Goal: Task Accomplishment & Management: Manage account settings

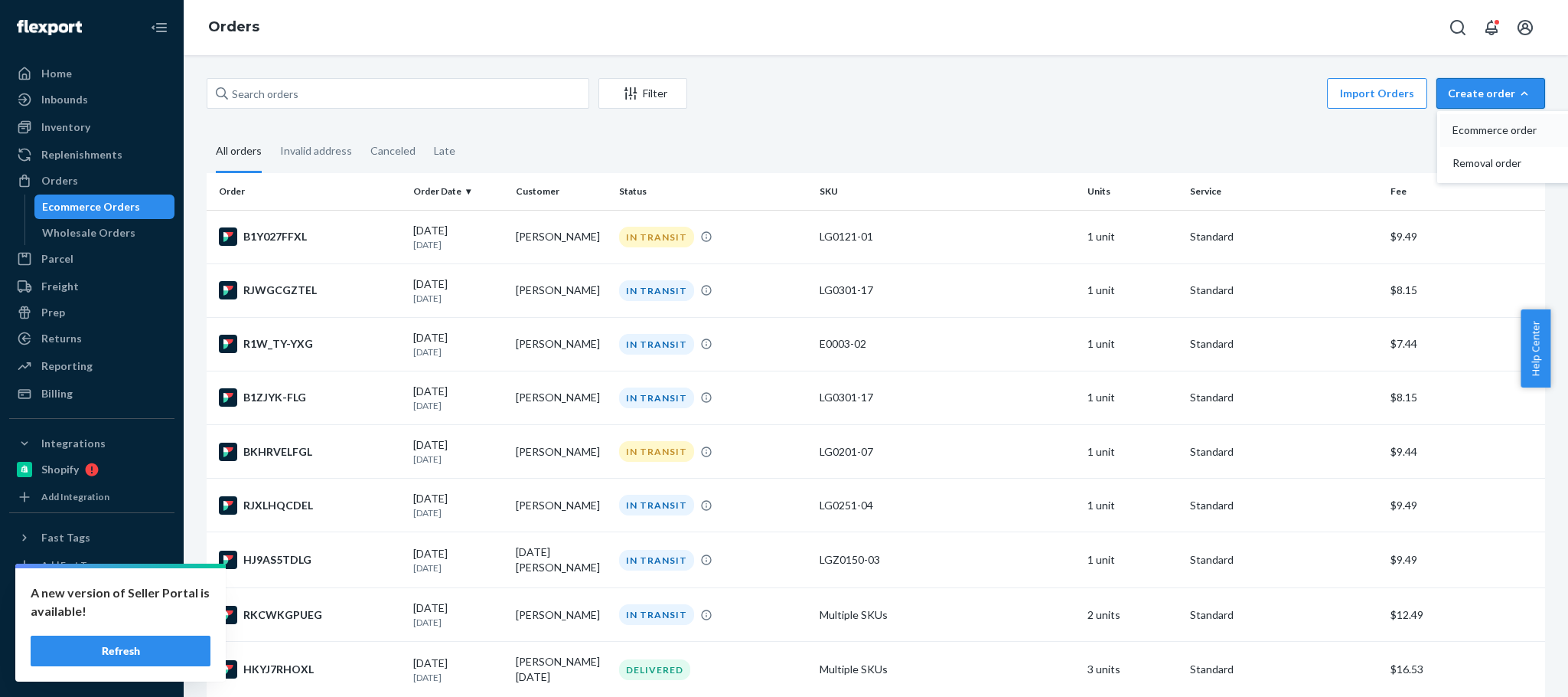
click at [1461, 134] on span "Ecommerce order" at bounding box center [1500, 130] width 95 height 11
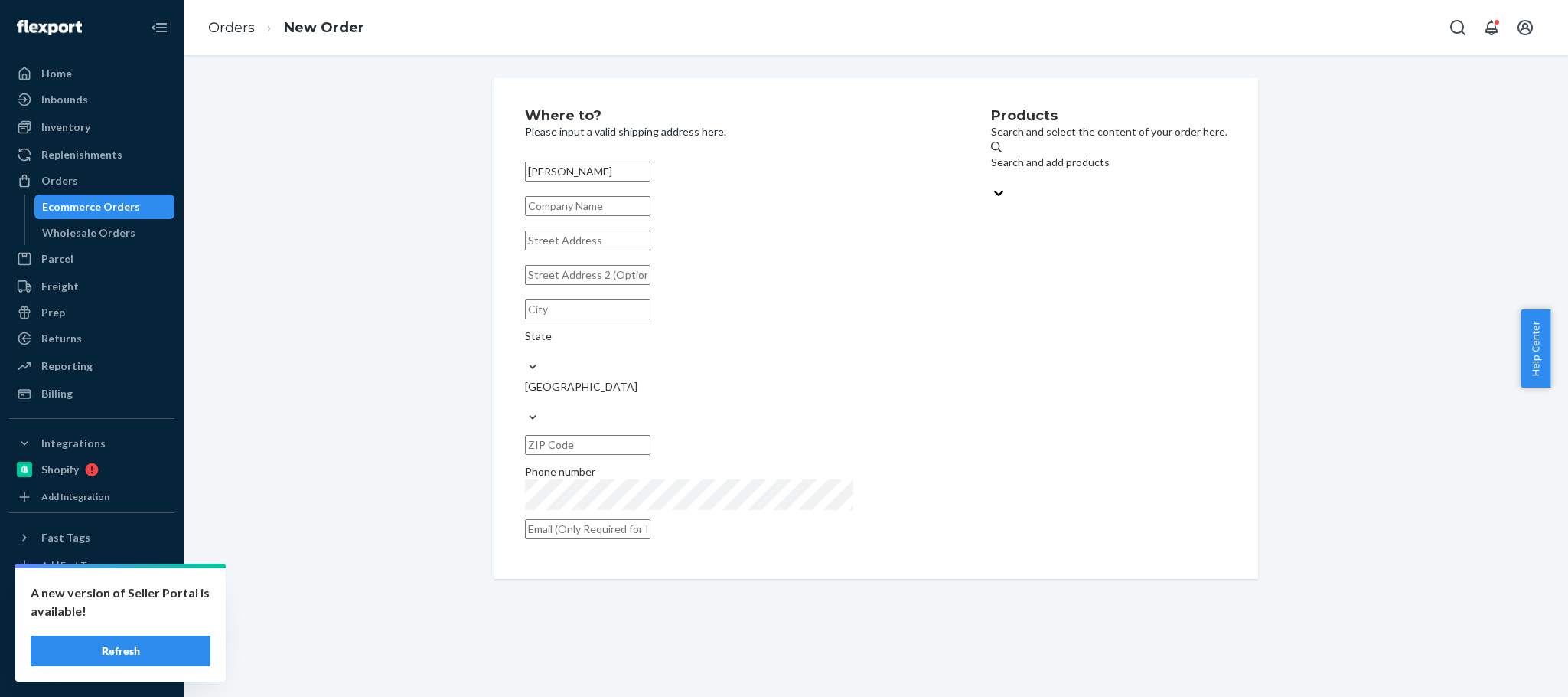
click at [545, 170] on input "[PERSON_NAME]" at bounding box center [587, 171] width 125 height 20
type input "[PERSON_NAME]"
click at [539, 250] on input "text" at bounding box center [587, 240] width 125 height 20
paste input "[STREET_ADDRESS]"
type input "[STREET_ADDRESS]"
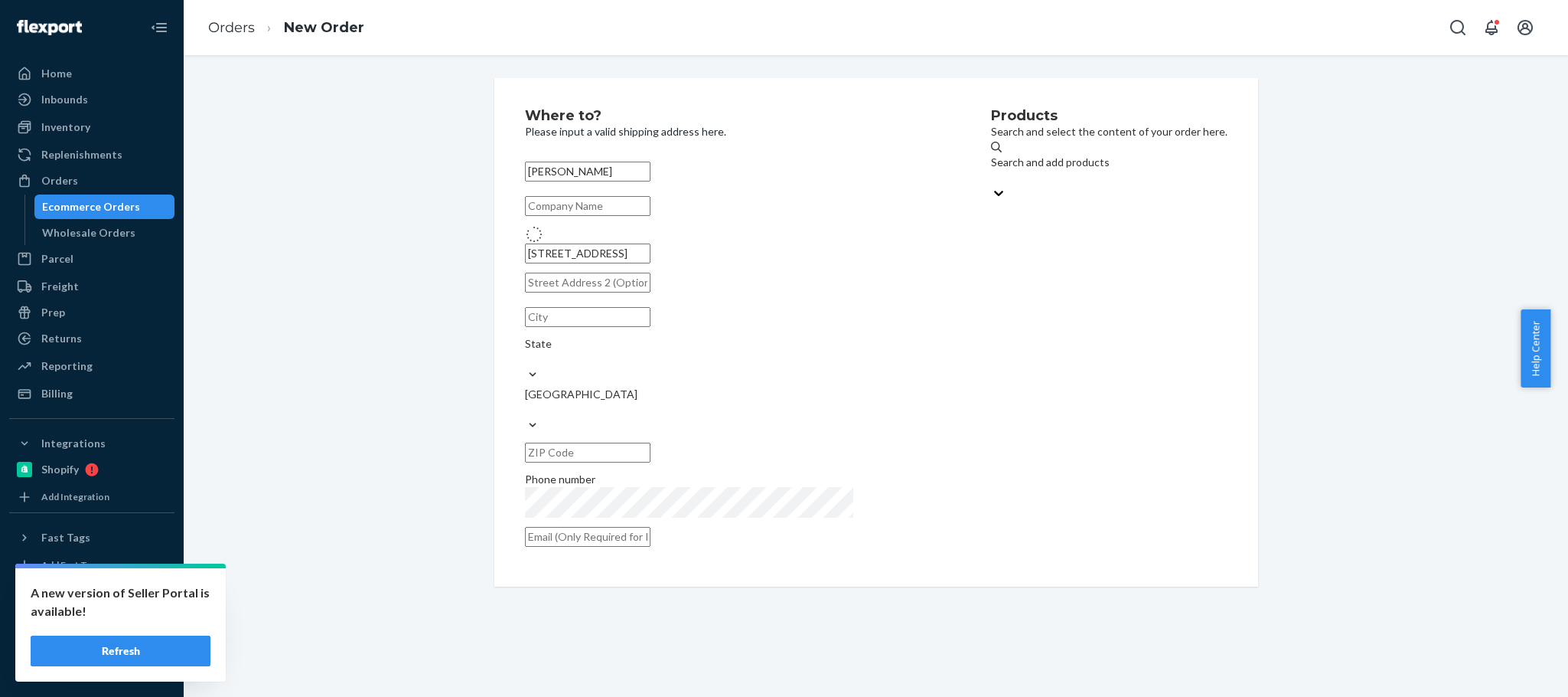
type input "New [PERSON_NAME]"
type input "54229"
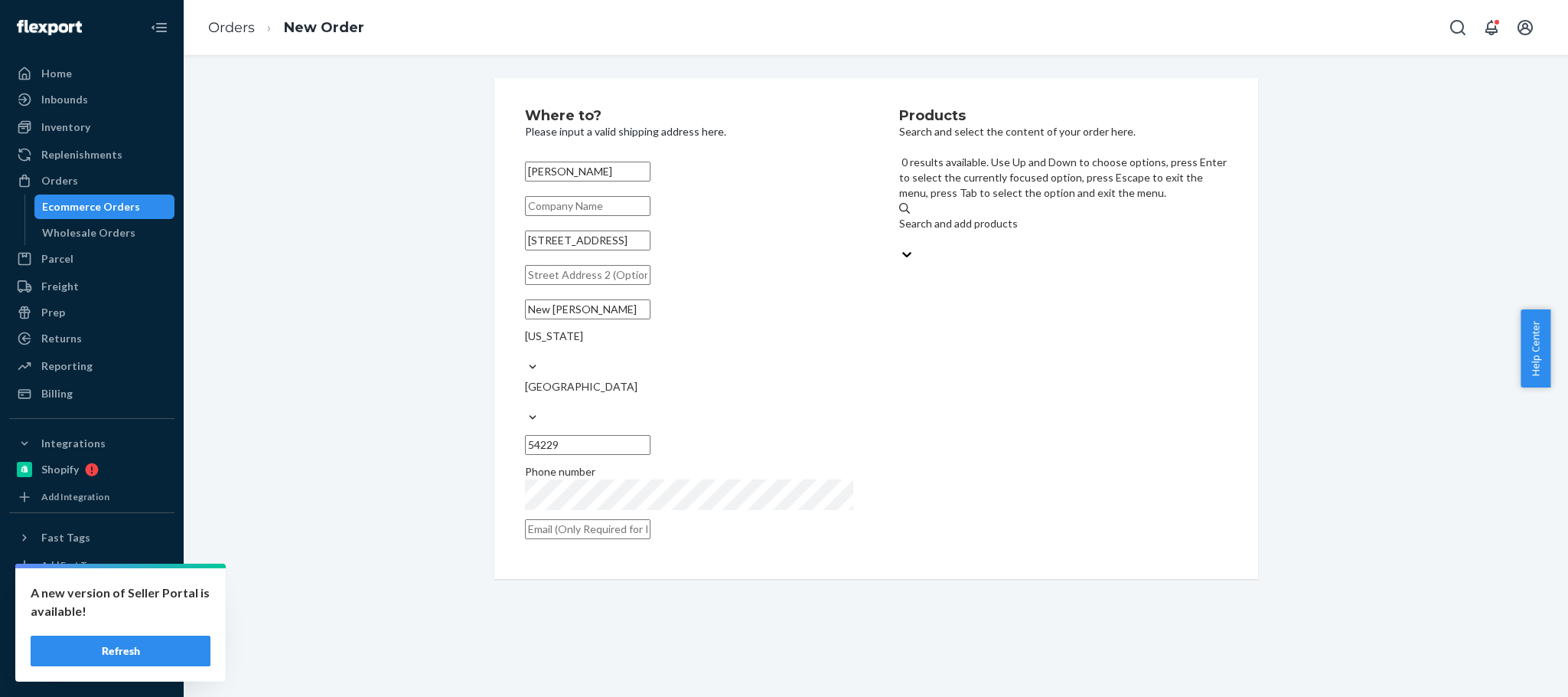
click at [995, 216] on div "Search and add products" at bounding box center [1064, 224] width 329 height 15
click at [901, 231] on input "0 results available. Use Up and Down to choose options, press Enter to select t…" at bounding box center [901, 239] width 2 height 15
paste input "LG0251-04"
type input "LG0251-04"
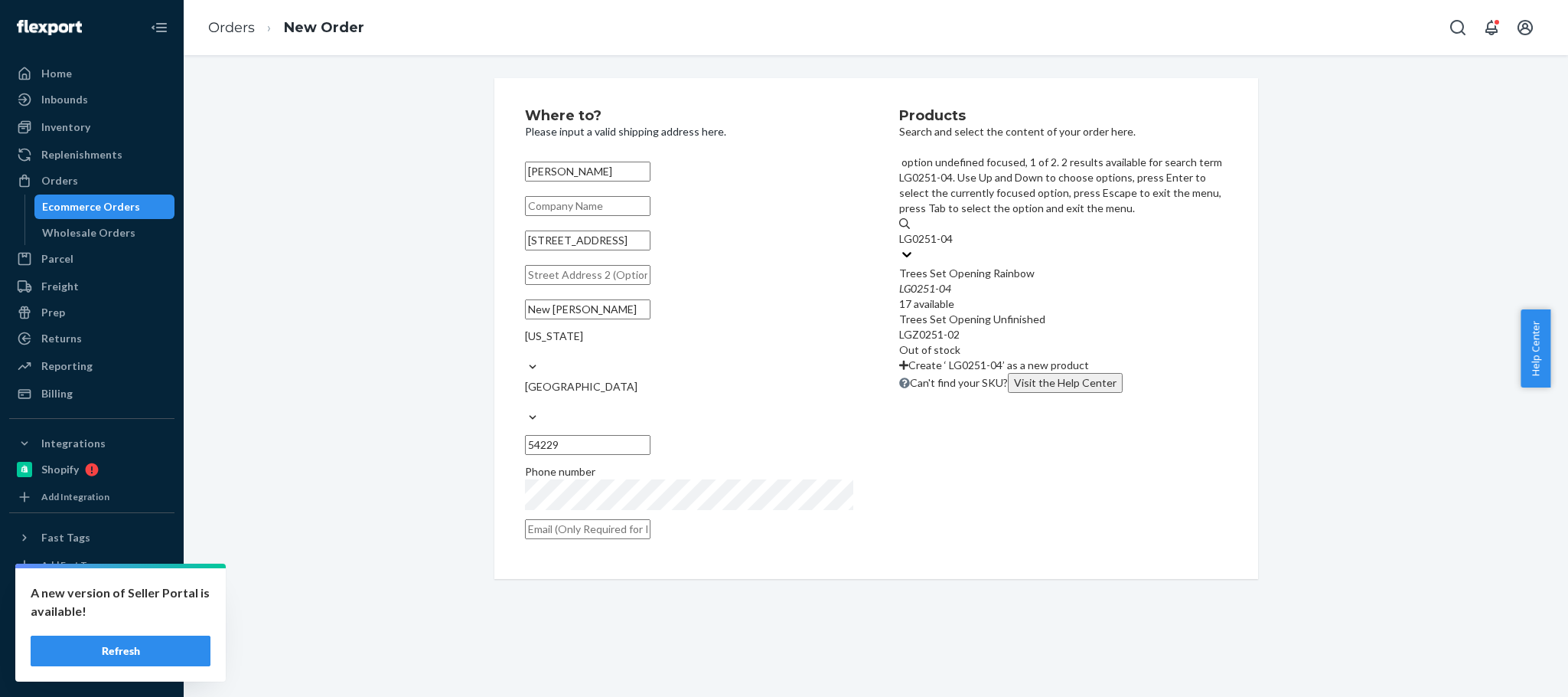
click at [1029, 266] on div "Trees Set Opening Rainbow" at bounding box center [1064, 273] width 329 height 15
click at [957, 231] on input "LG0251-04" at bounding box center [928, 239] width 57 height 15
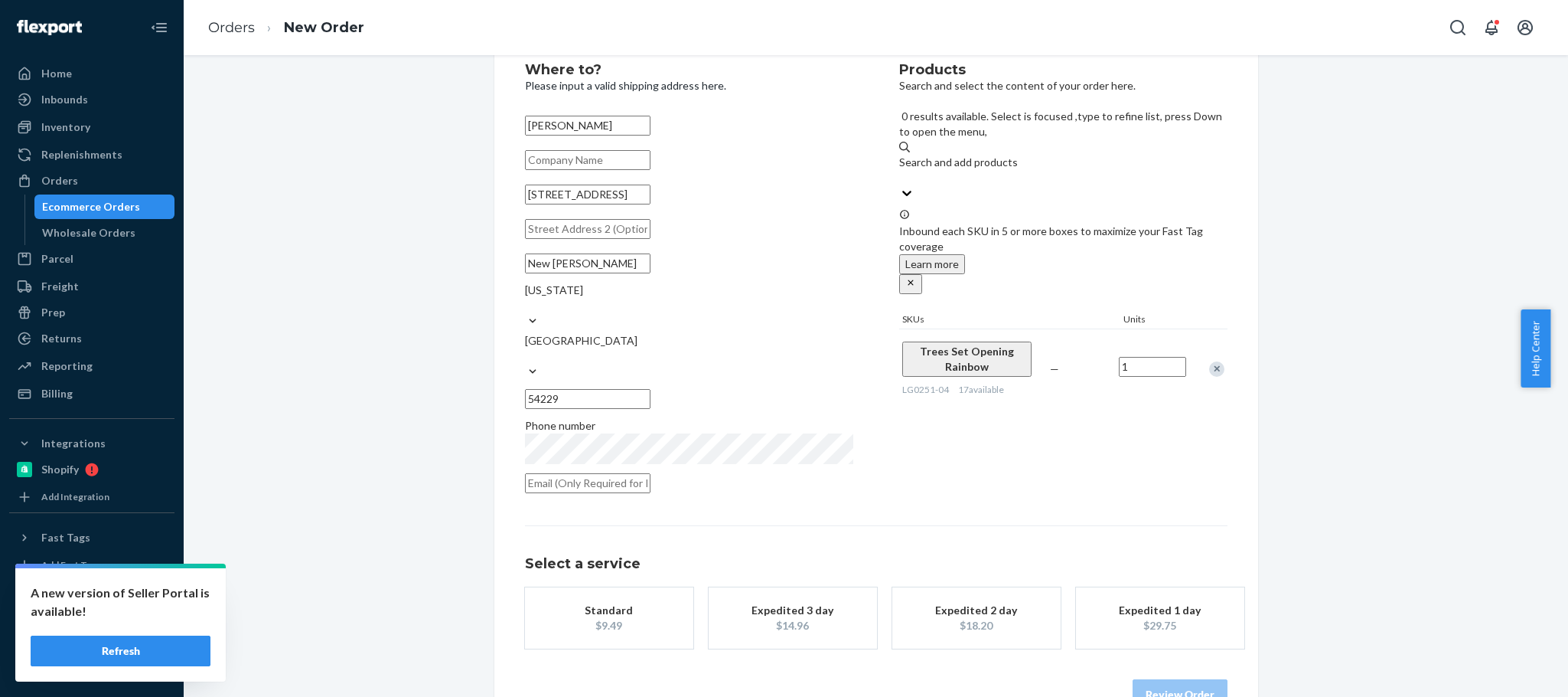
scroll to position [47, 0]
click at [603, 602] on div "Standard" at bounding box center [609, 610] width 122 height 15
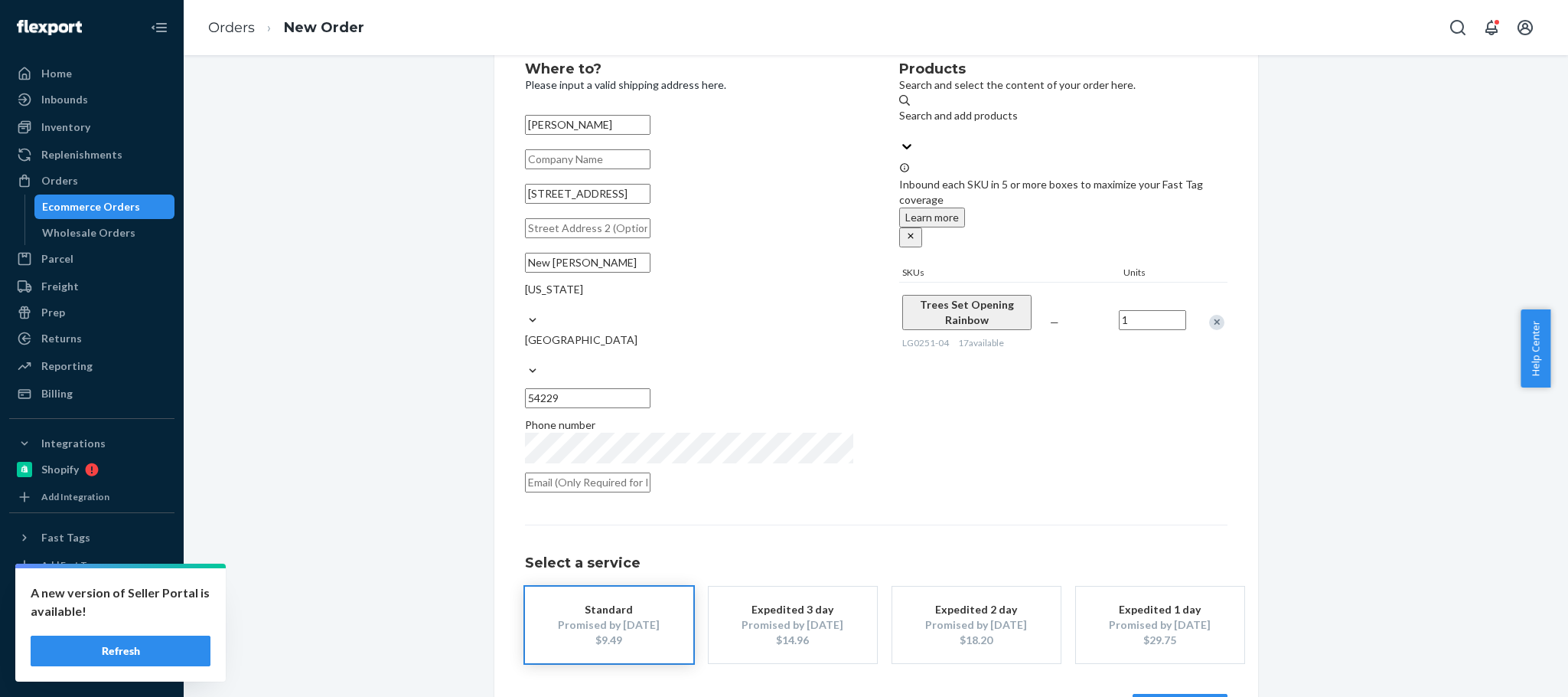
click at [1165, 694] on button "Review Order" at bounding box center [1180, 709] width 95 height 31
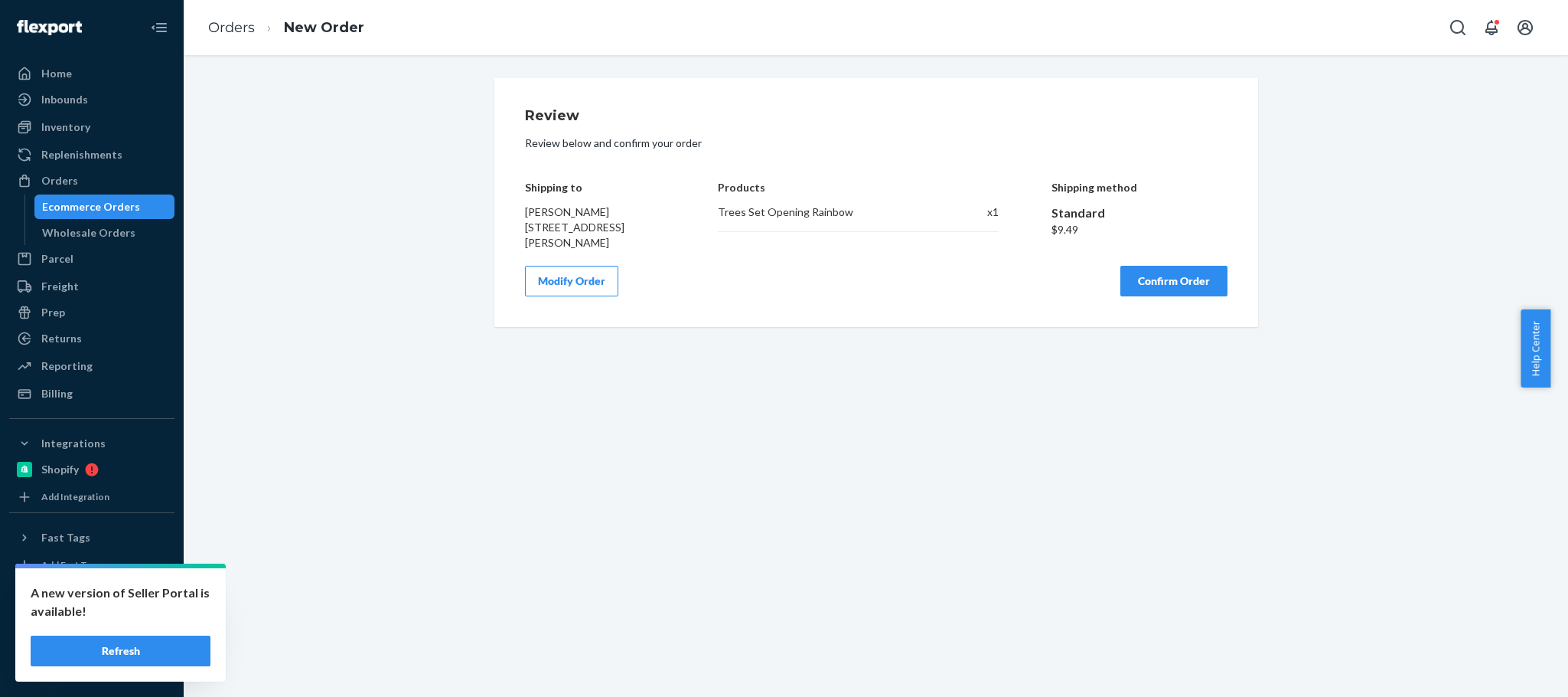
scroll to position [0, 0]
click at [1138, 285] on button "Confirm Order" at bounding box center [1175, 281] width 108 height 31
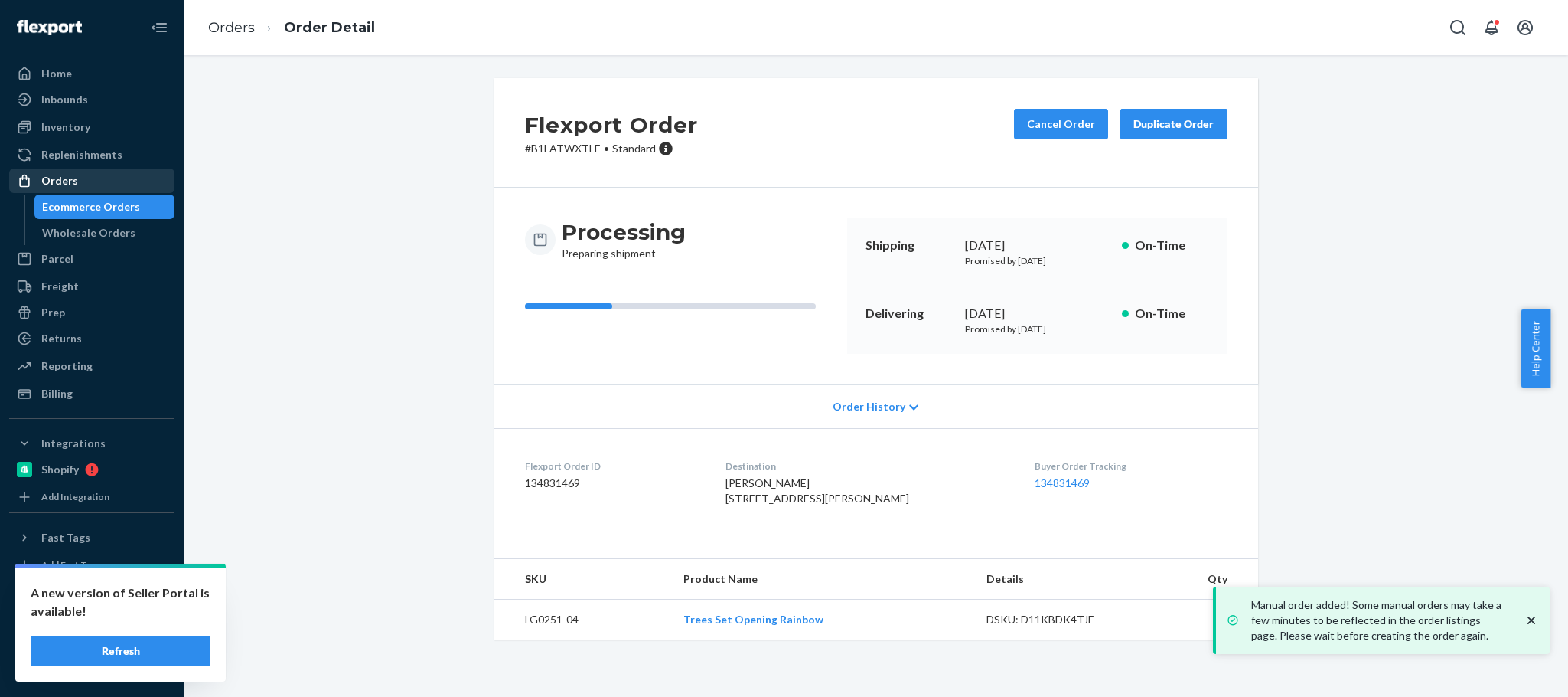
click at [64, 180] on div "Orders" at bounding box center [59, 181] width 37 height 15
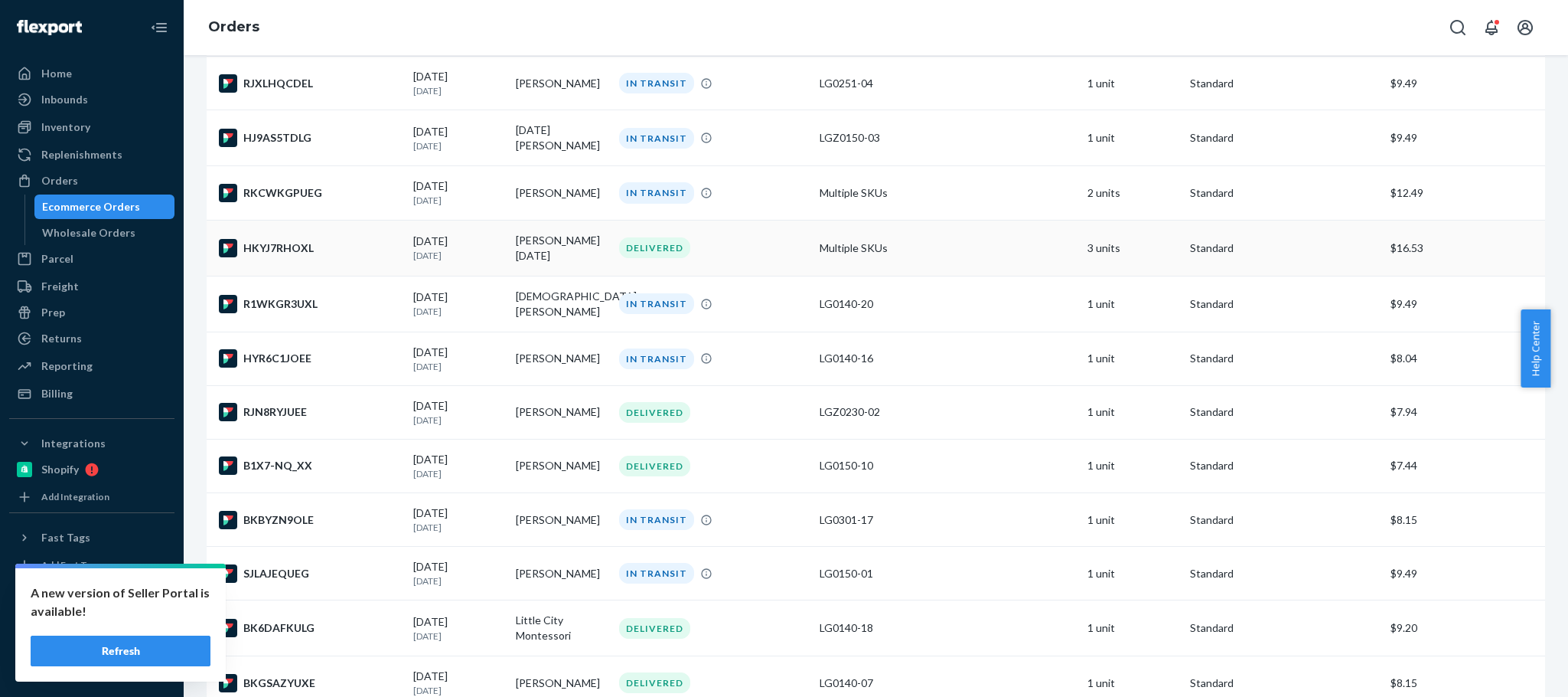
scroll to position [478, 0]
click at [419, 584] on p "[DATE]" at bounding box center [458, 578] width 90 height 13
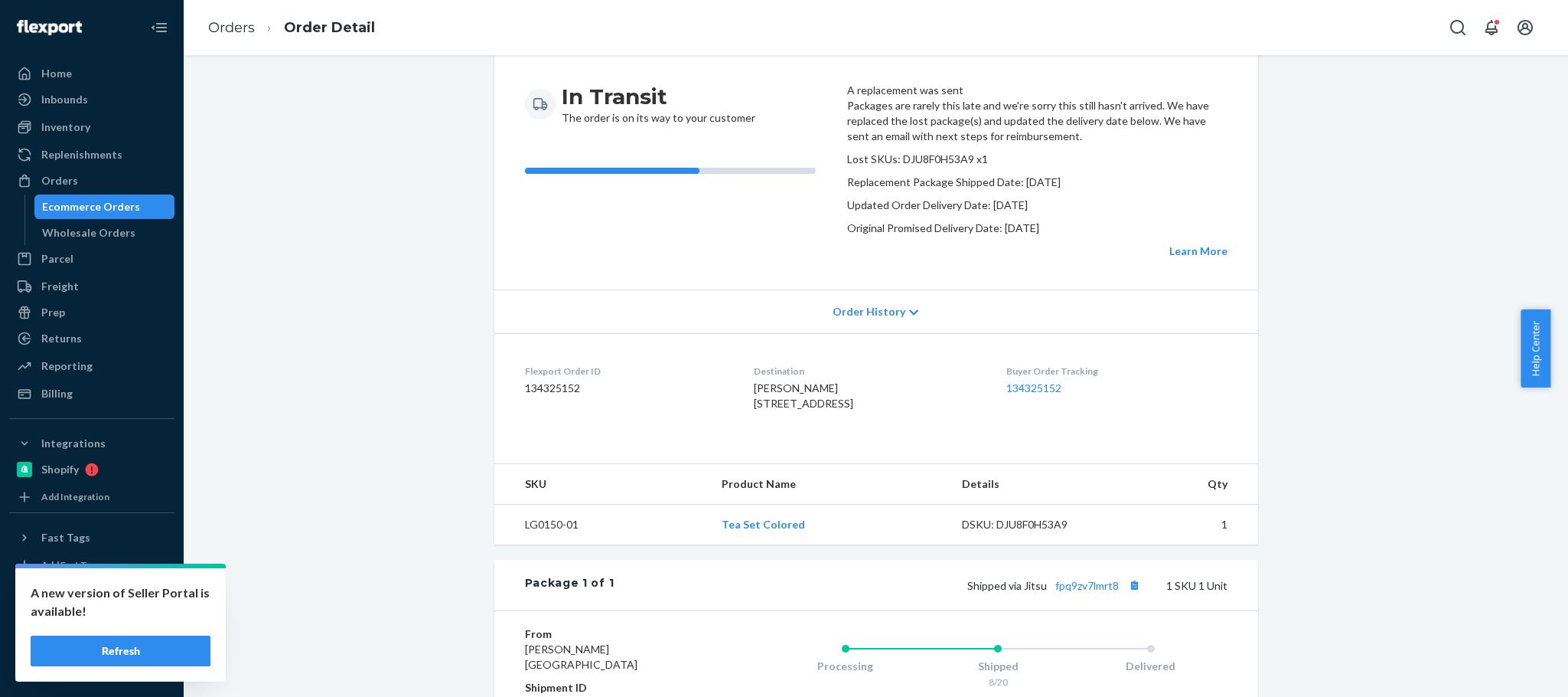
scroll to position [134, 0]
click at [64, 173] on div "Orders" at bounding box center [59, 181] width 37 height 15
